Goal: Find specific page/section: Find specific page/section

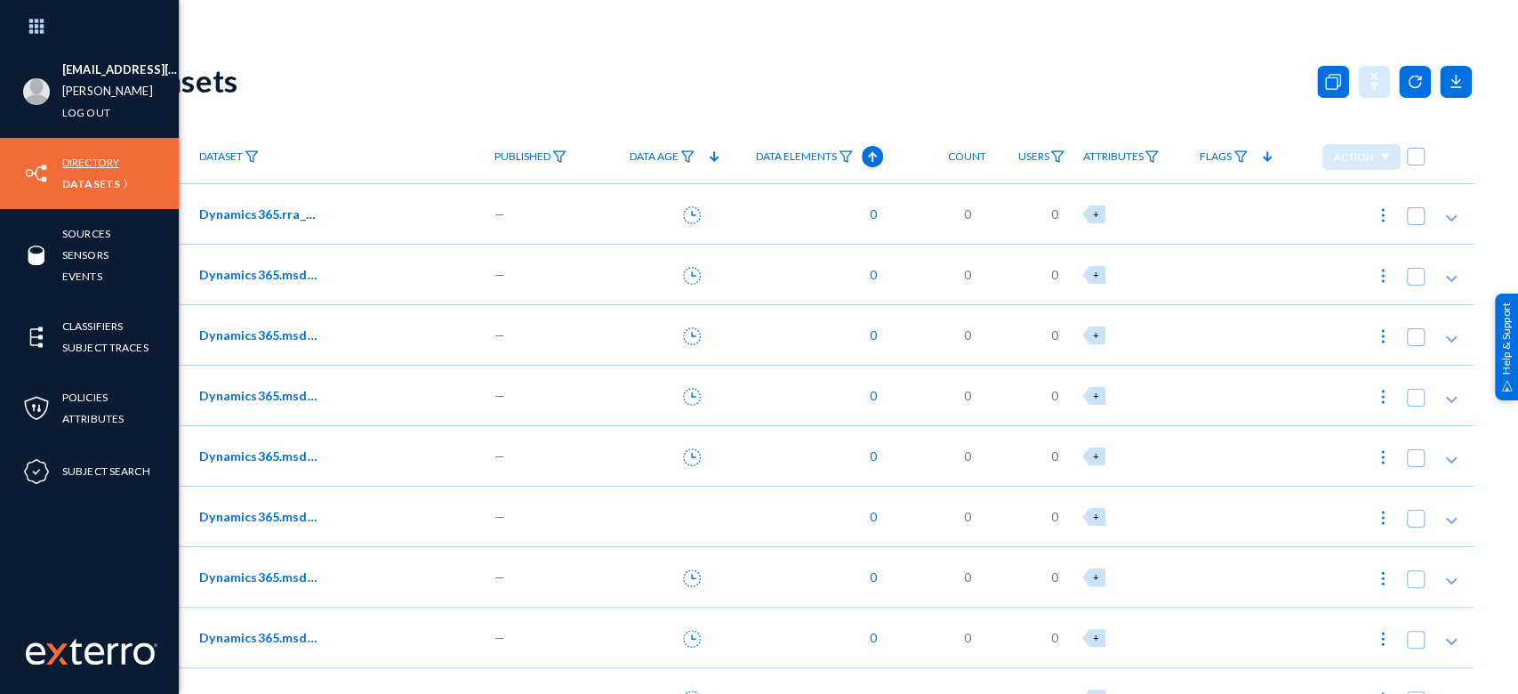
click at [71, 160] on link "Directory" at bounding box center [90, 162] width 57 height 20
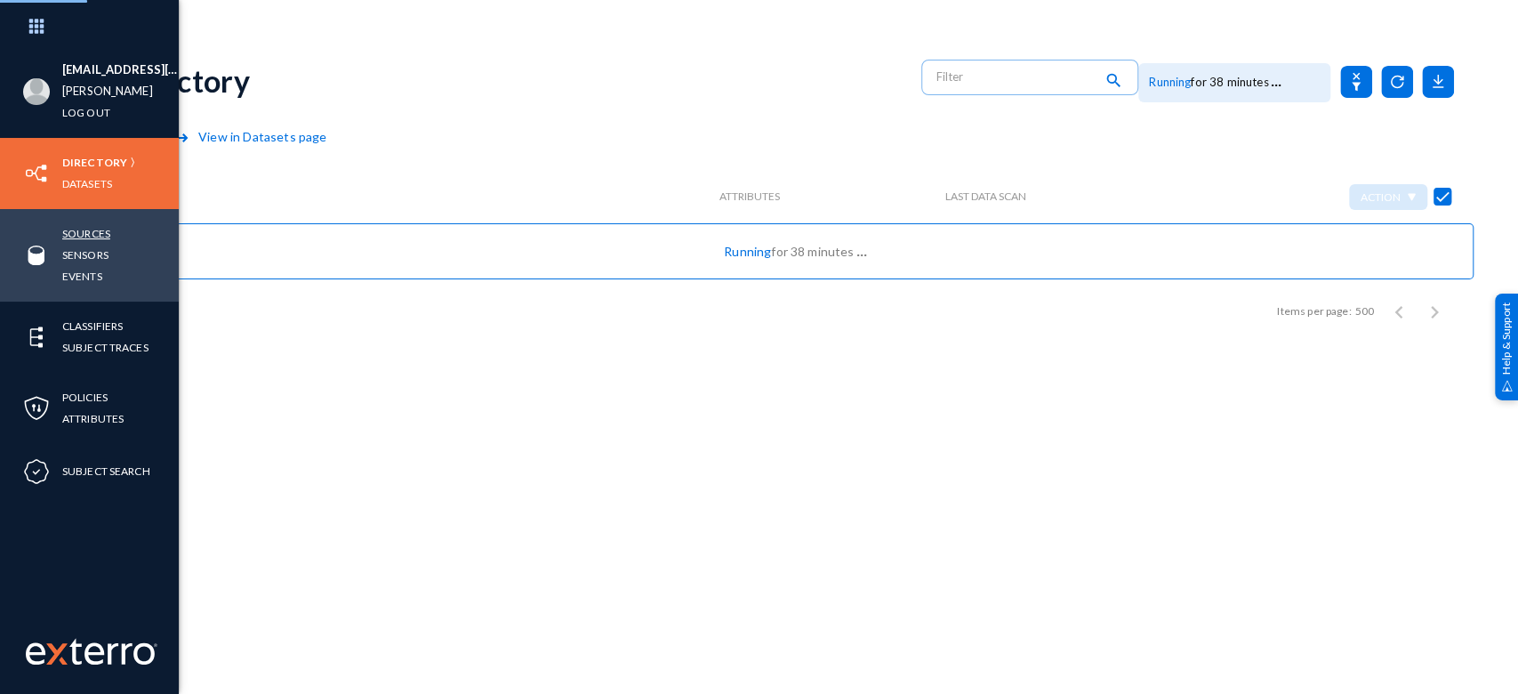
click at [85, 228] on link "Sources" at bounding box center [86, 233] width 48 height 20
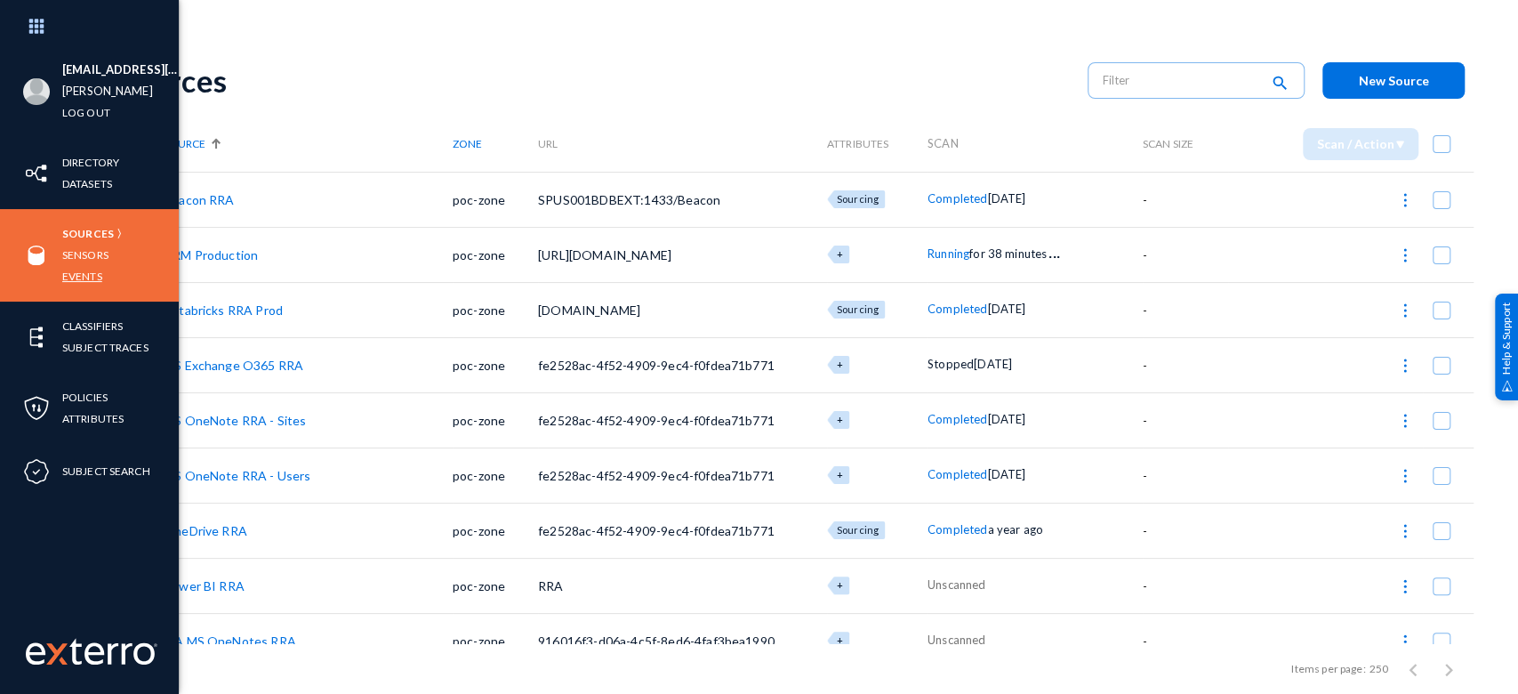
click at [75, 276] on link "Events" at bounding box center [82, 276] width 40 height 20
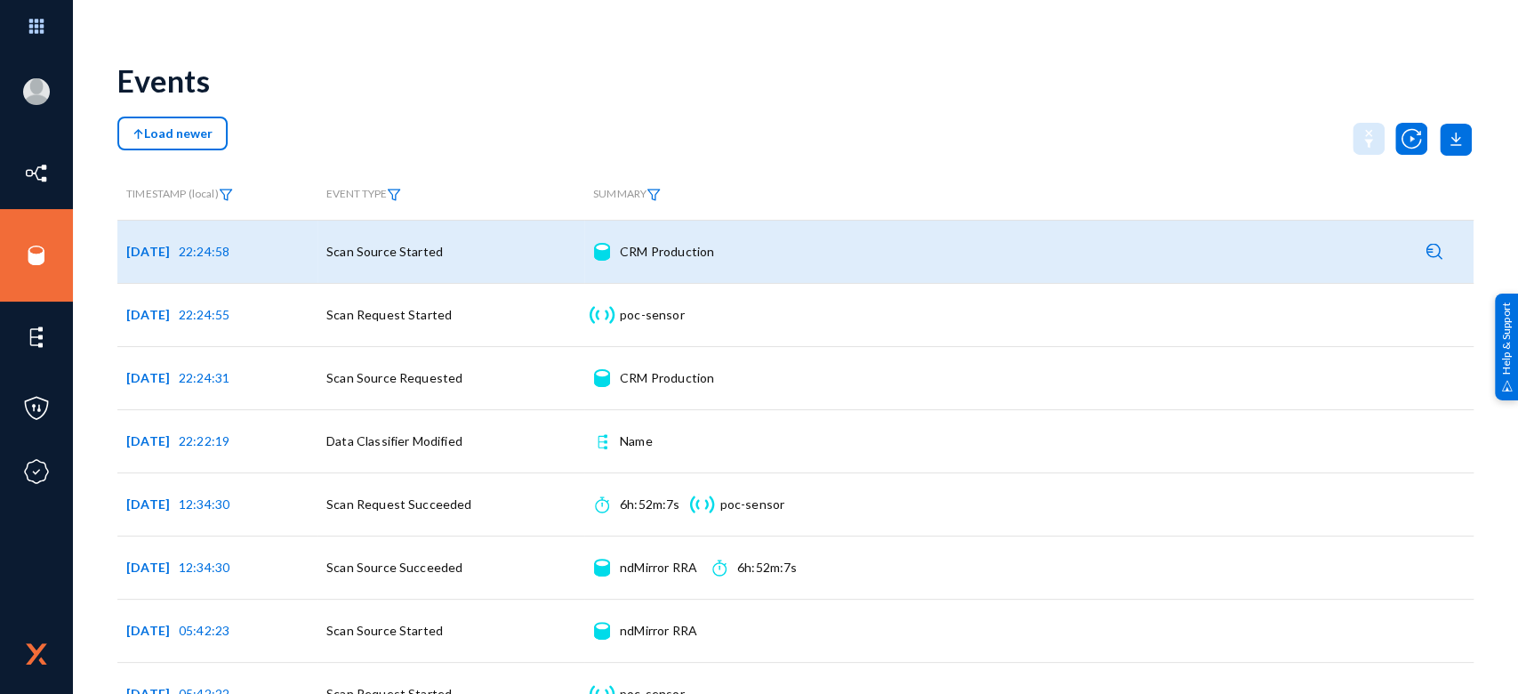
drag, startPoint x: 756, startPoint y: 263, endPoint x: 619, endPoint y: 261, distance: 137.0
click at [619, 261] on div "Source CRM Production Connection details" at bounding box center [1029, 251] width 872 height 44
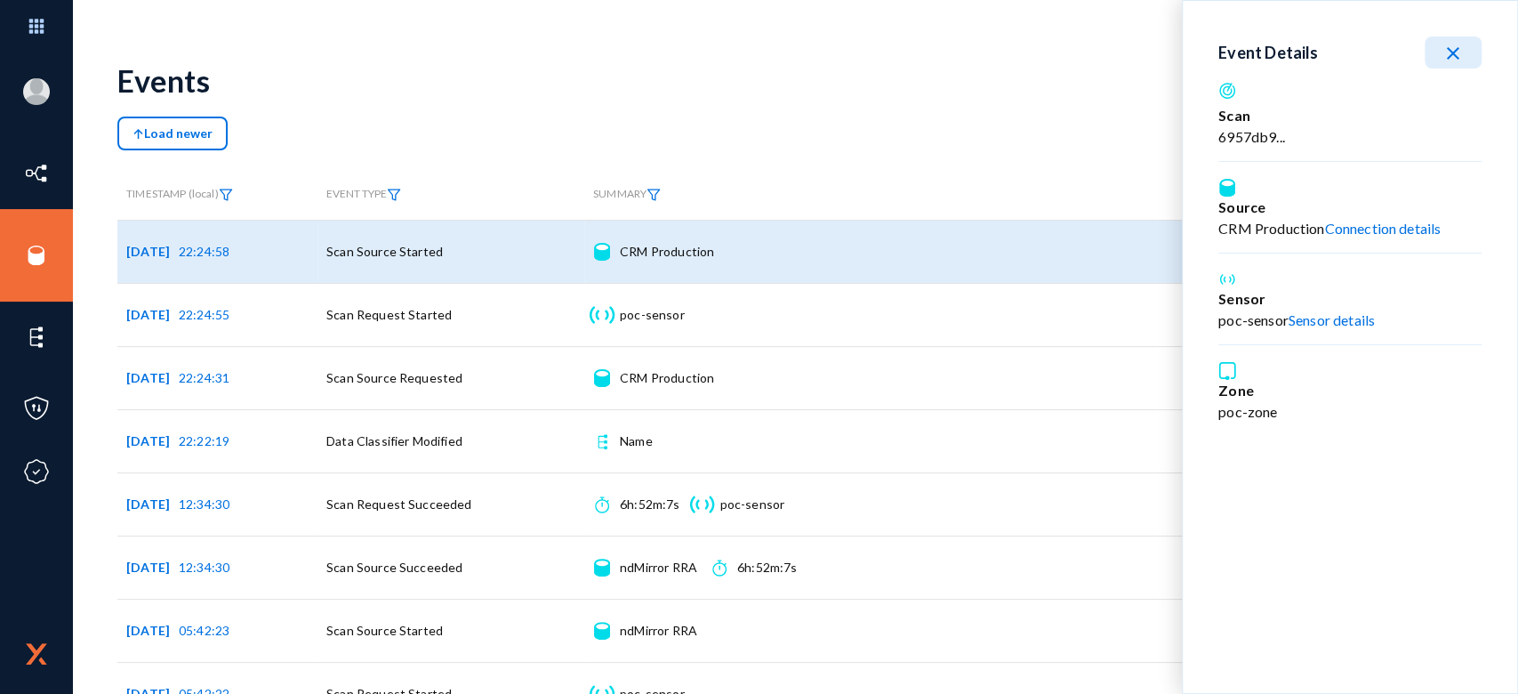
copy div "CRM Production"
click at [922, 63] on div "Events" at bounding box center [795, 80] width 1356 height 72
click at [1454, 54] on mat-icon "close" at bounding box center [1453, 53] width 21 height 21
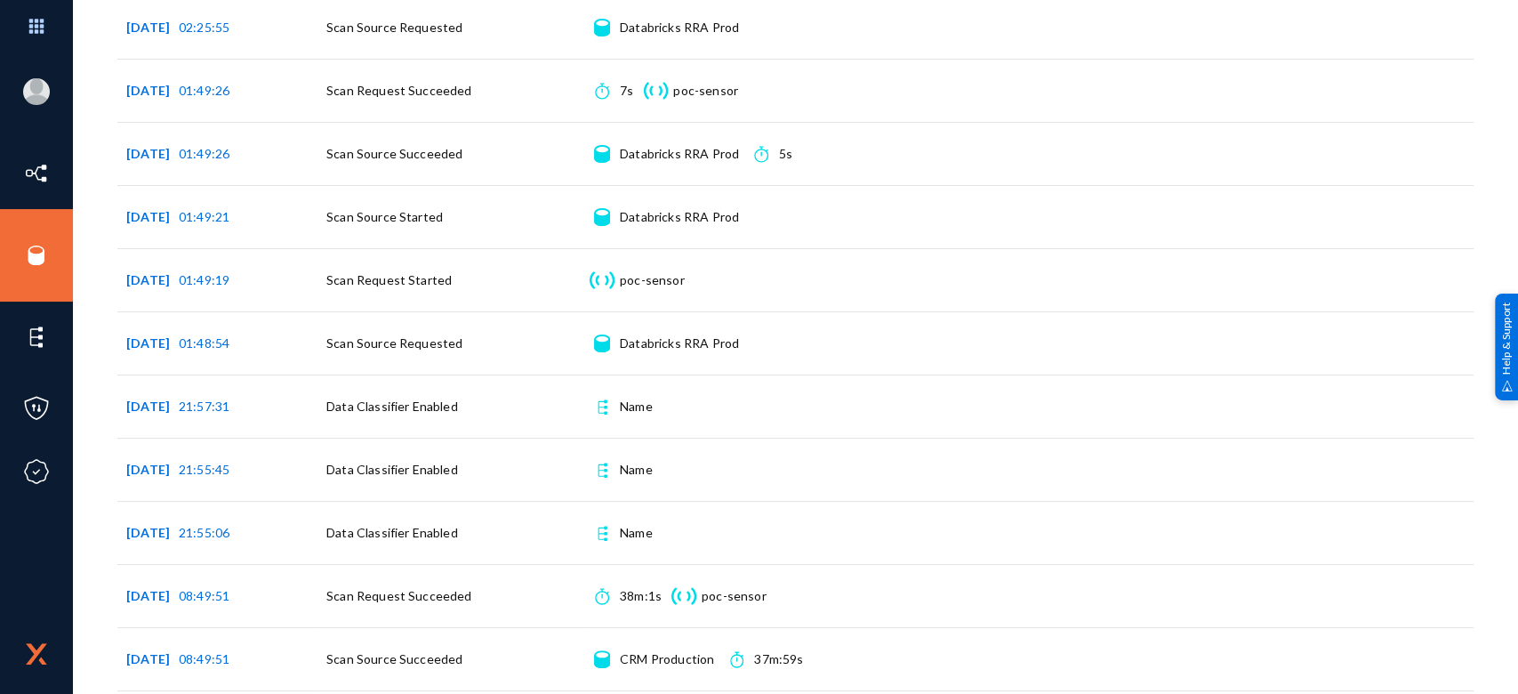
scroll to position [3603, 0]
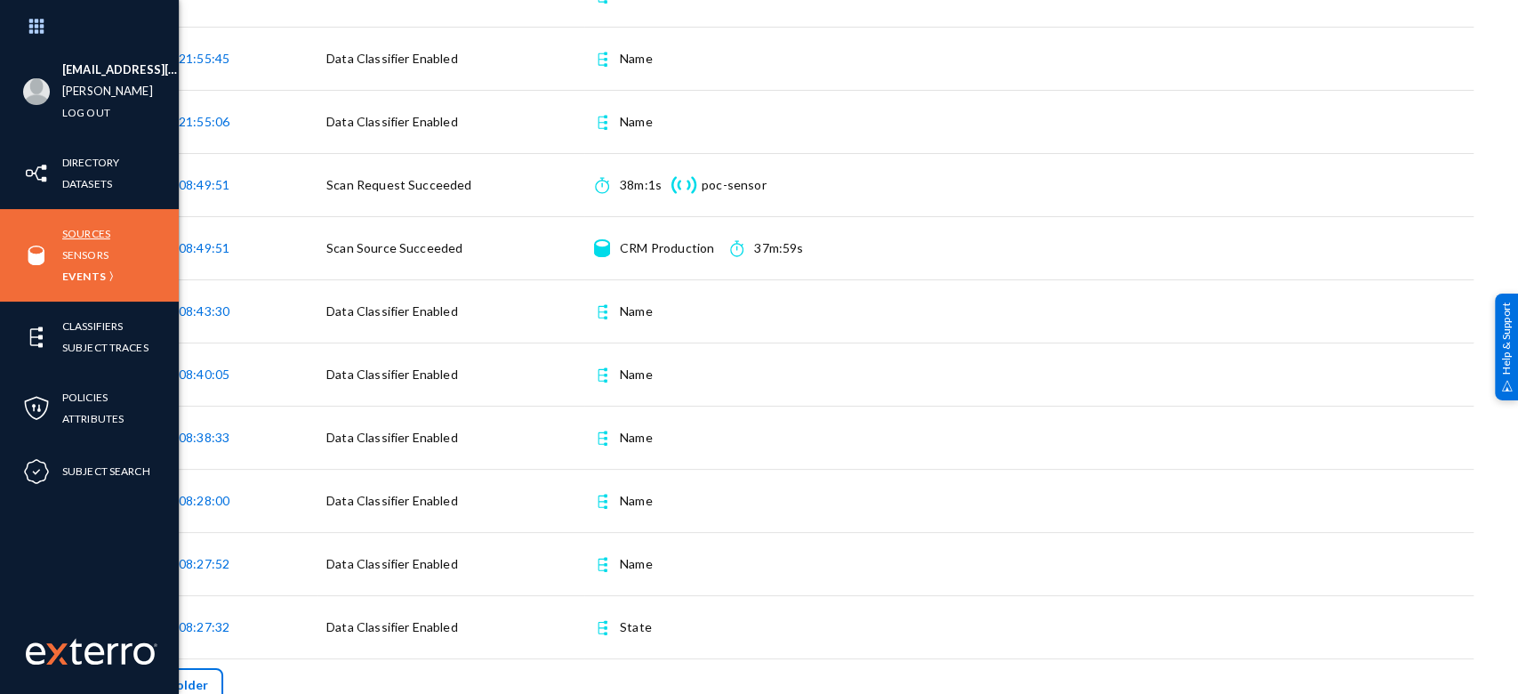
click at [82, 228] on link "Sources" at bounding box center [86, 233] width 48 height 20
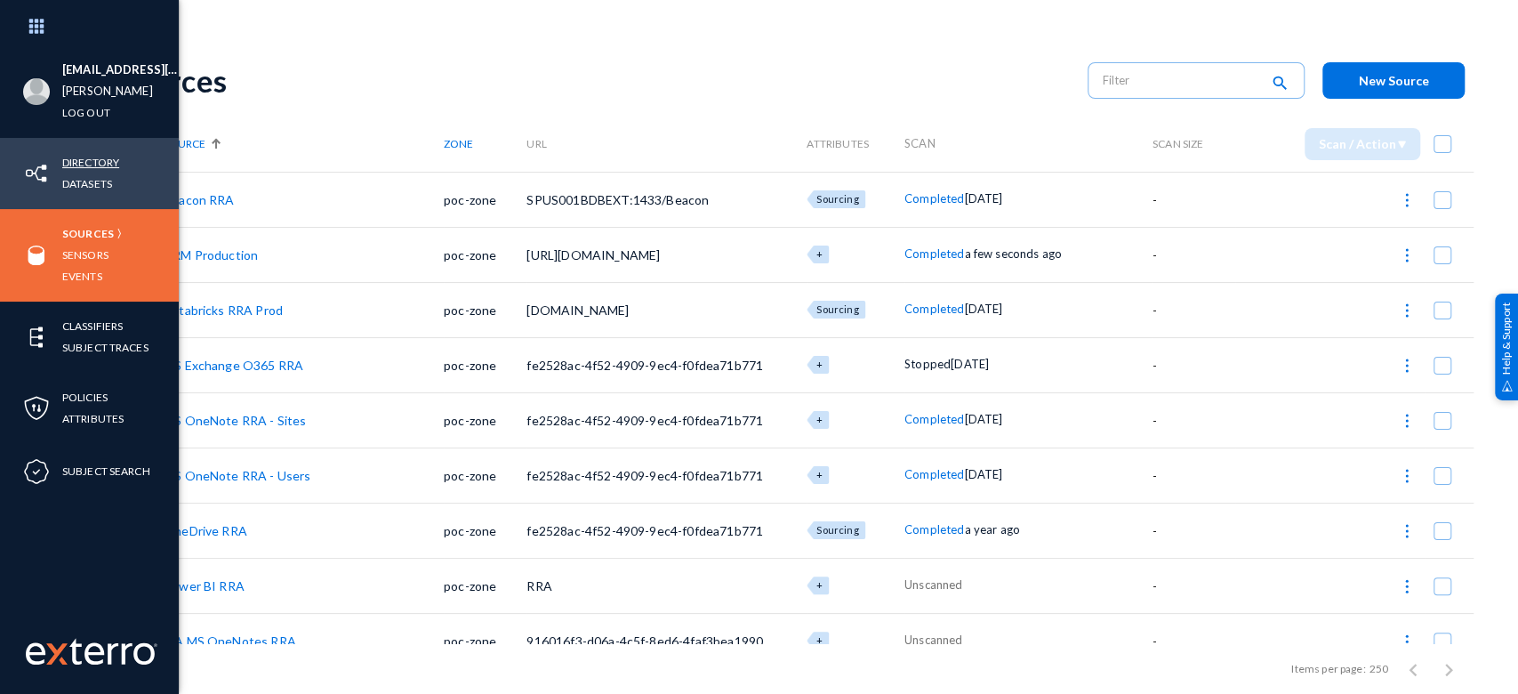
click at [93, 162] on link "Directory" at bounding box center [90, 162] width 57 height 20
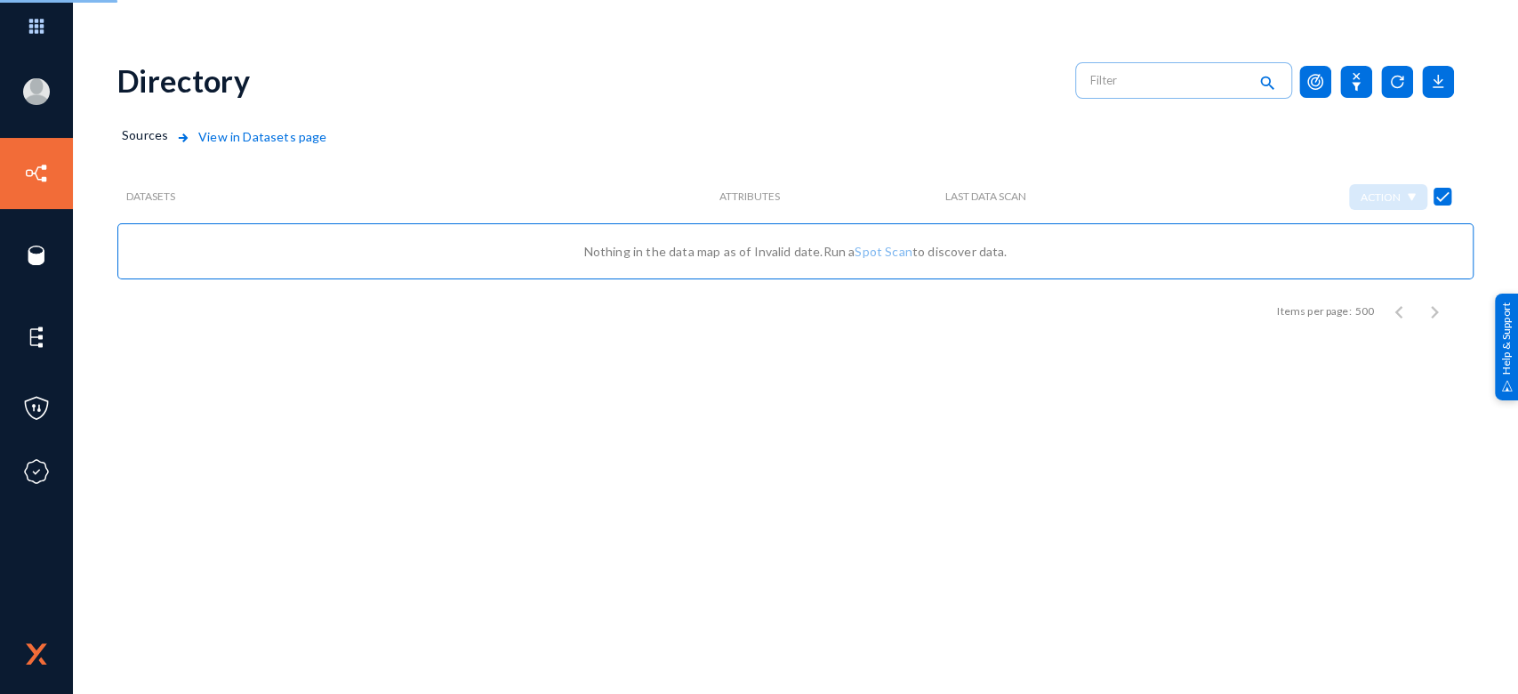
checkbox input "false"
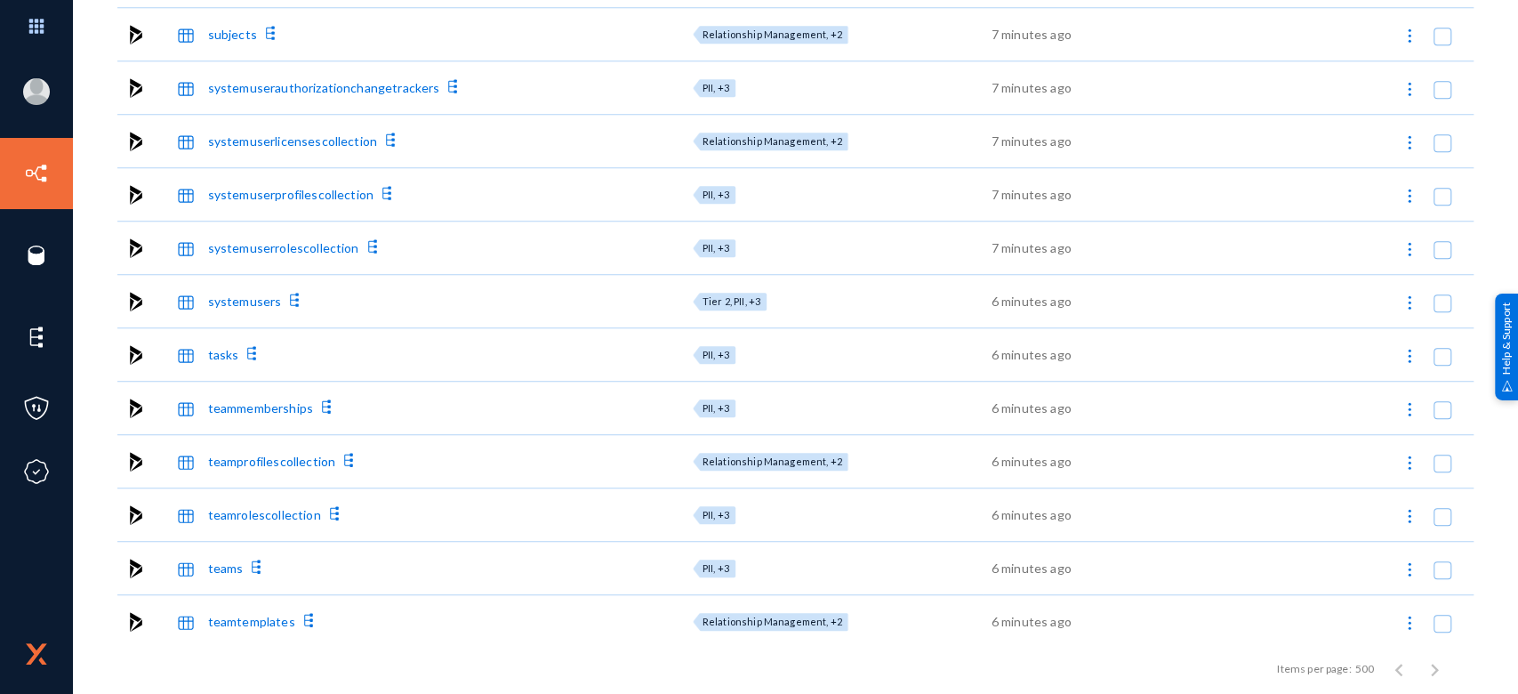
scroll to position [23313, 0]
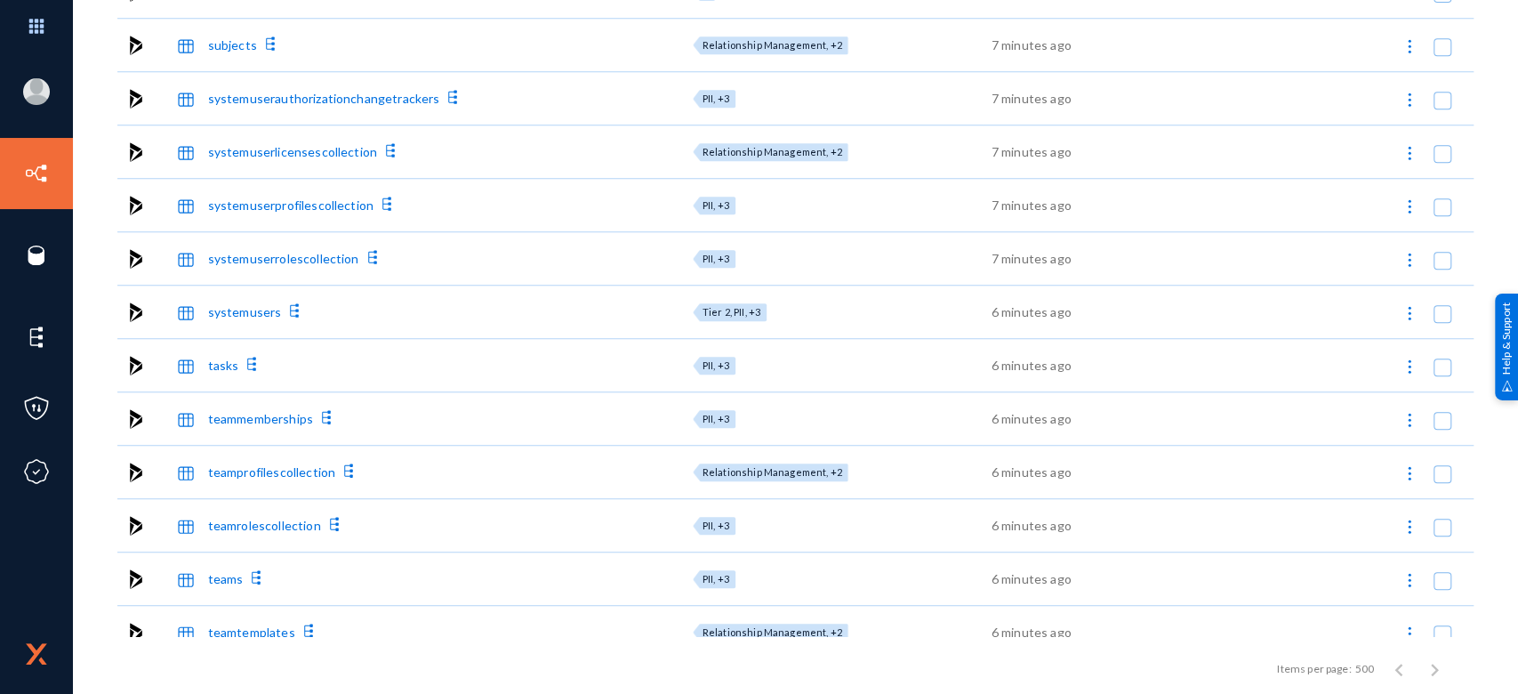
click at [245, 310] on div "systemusers" at bounding box center [245, 311] width 74 height 19
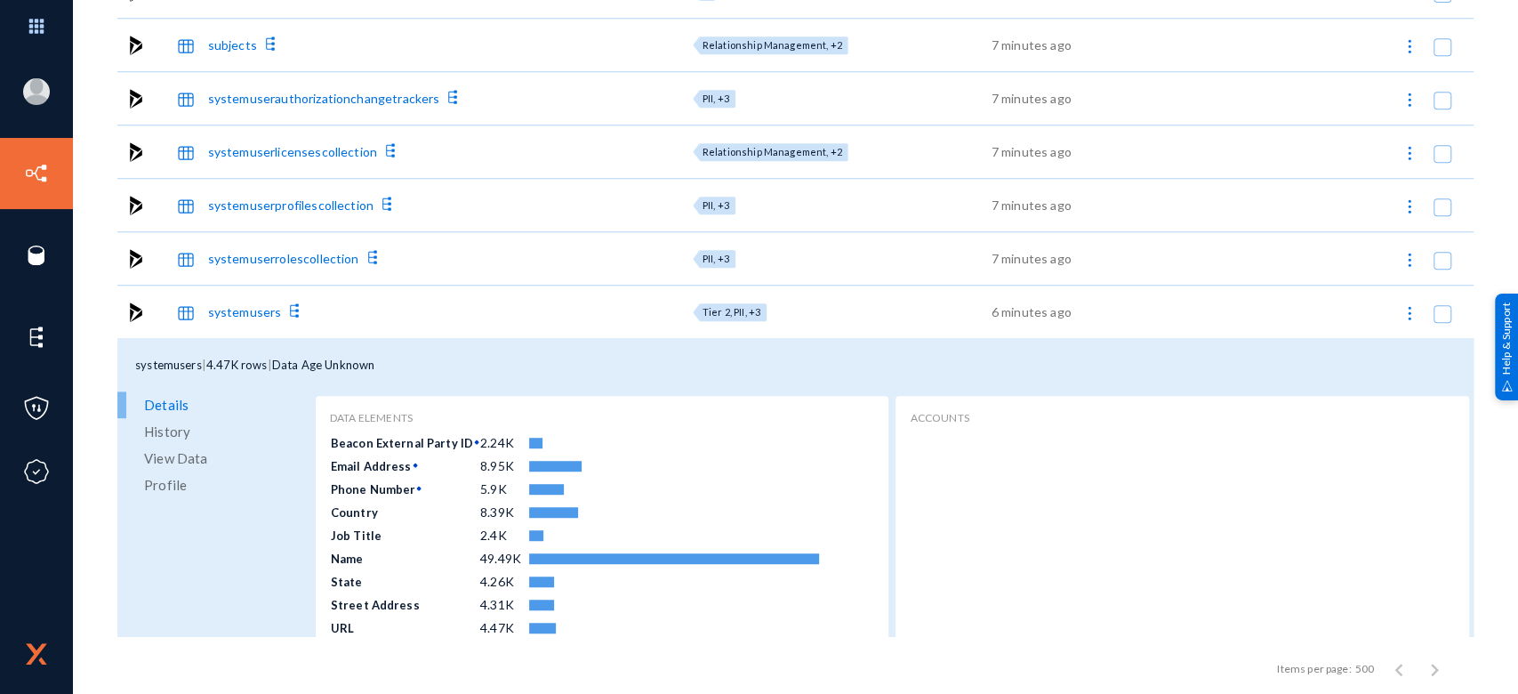
click at [191, 454] on span "View Data" at bounding box center [175, 458] width 63 height 27
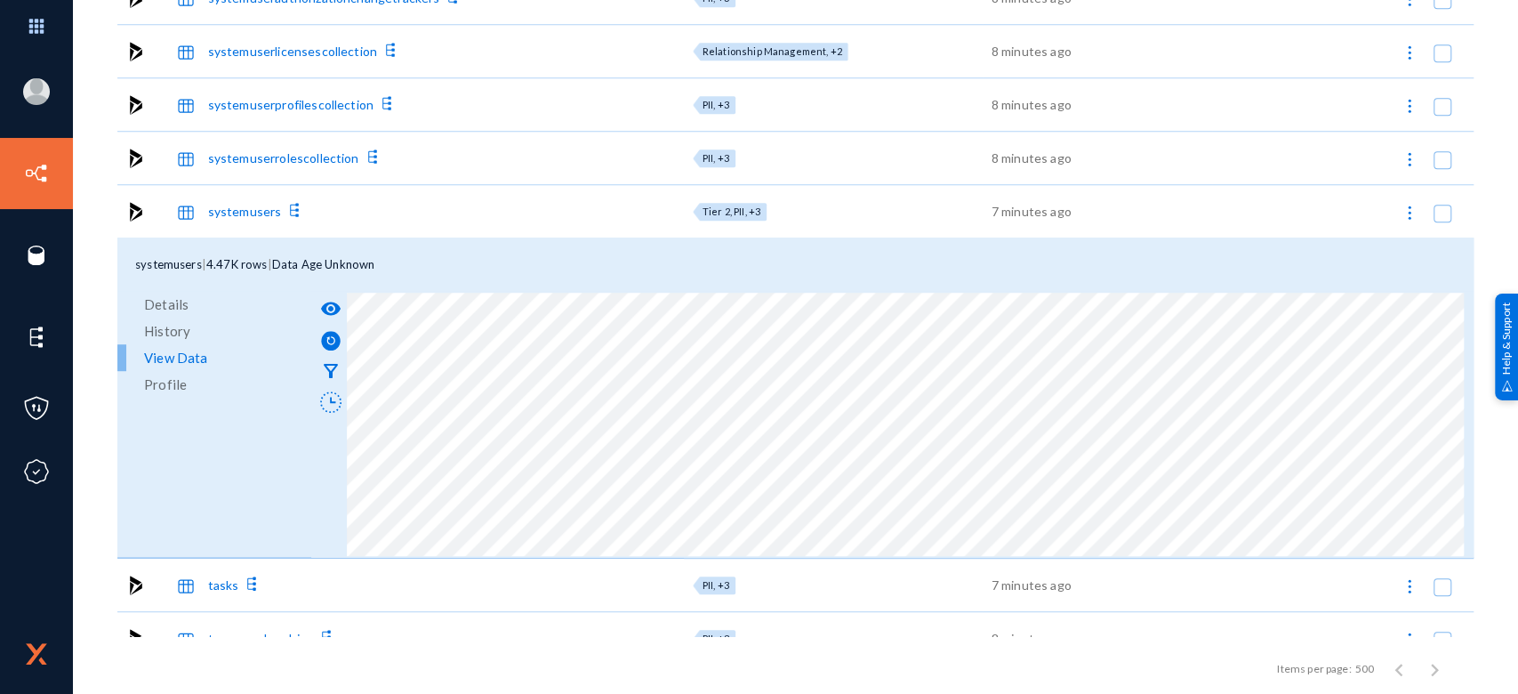
scroll to position [23416, 0]
